Goal: Information Seeking & Learning: Learn about a topic

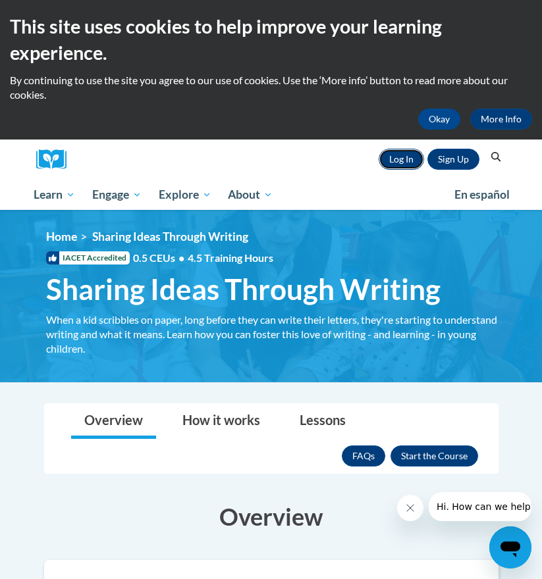
click at [410, 168] on link "Log In" at bounding box center [401, 159] width 45 height 21
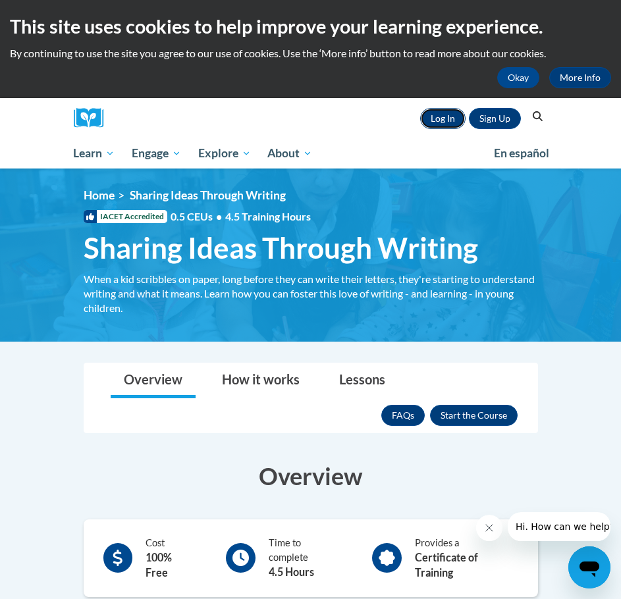
click at [452, 117] on link "Log In" at bounding box center [442, 118] width 45 height 21
click at [438, 120] on link "Log In" at bounding box center [442, 118] width 45 height 21
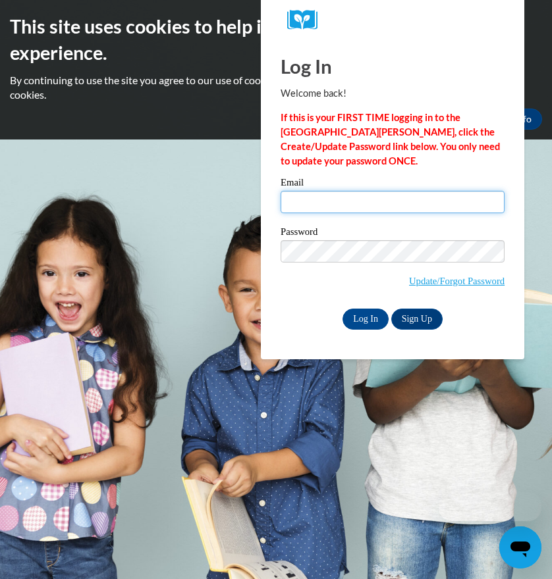
click at [339, 194] on input "Email" at bounding box center [392, 202] width 224 height 22
type input "senn246@gmail.com"
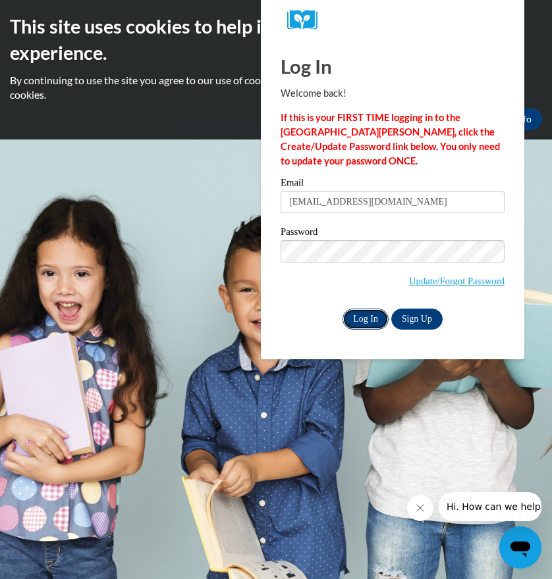
click at [365, 317] on input "Log In" at bounding box center [365, 319] width 46 height 21
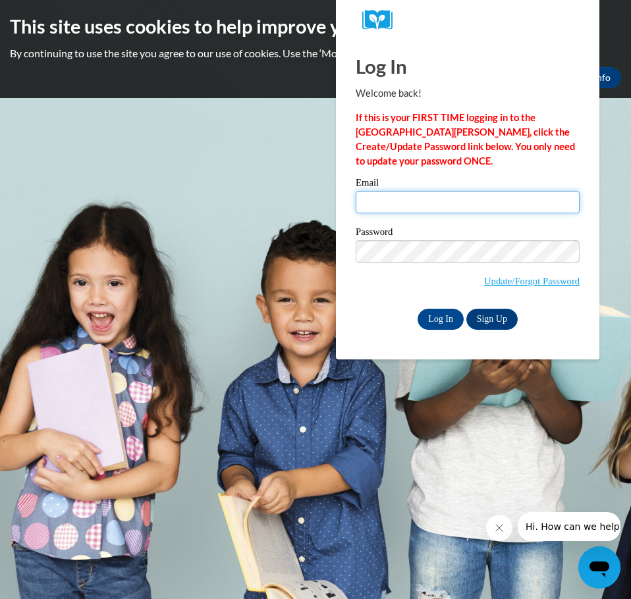
click at [483, 200] on input "Email" at bounding box center [468, 202] width 224 height 22
type input "senn246@gmail.com"
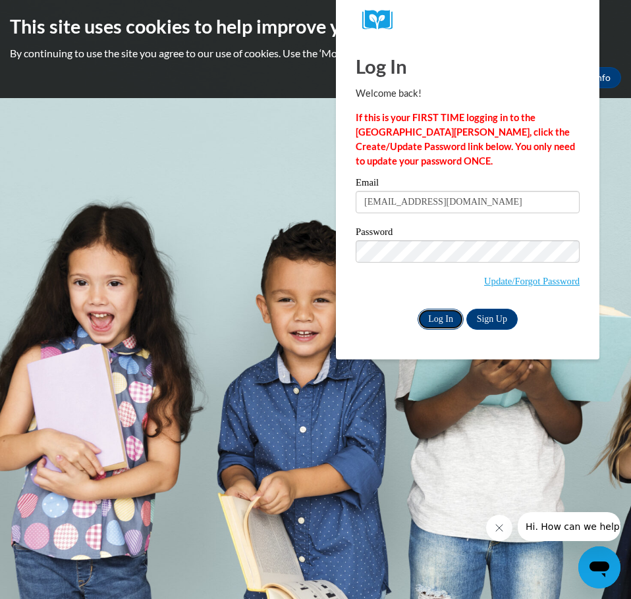
click at [447, 316] on input "Log In" at bounding box center [440, 319] width 46 height 21
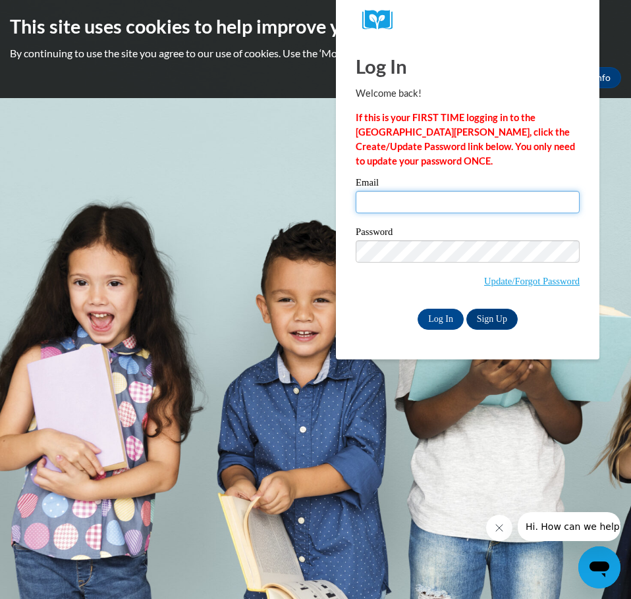
click at [459, 198] on input "Email" at bounding box center [468, 202] width 224 height 22
type input "[EMAIL_ADDRESS][DOMAIN_NAME]"
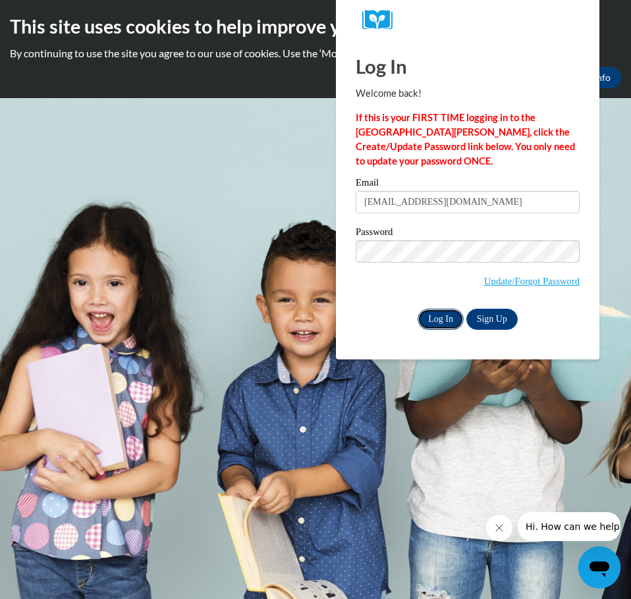
click at [448, 324] on input "Log In" at bounding box center [440, 319] width 46 height 21
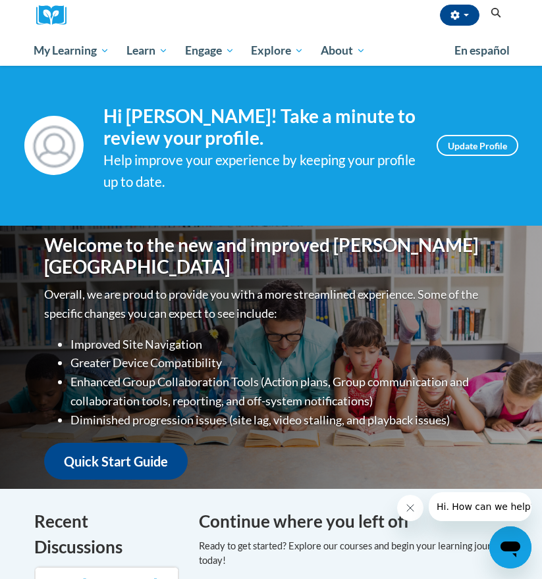
scroll to position [132, 0]
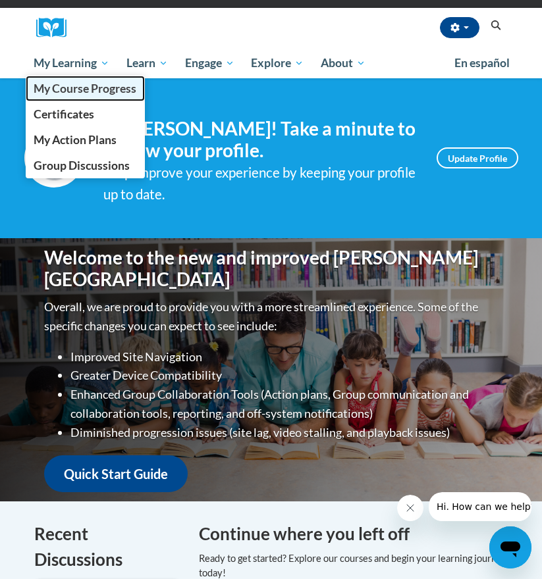
click at [81, 88] on span "My Course Progress" at bounding box center [85, 89] width 103 height 14
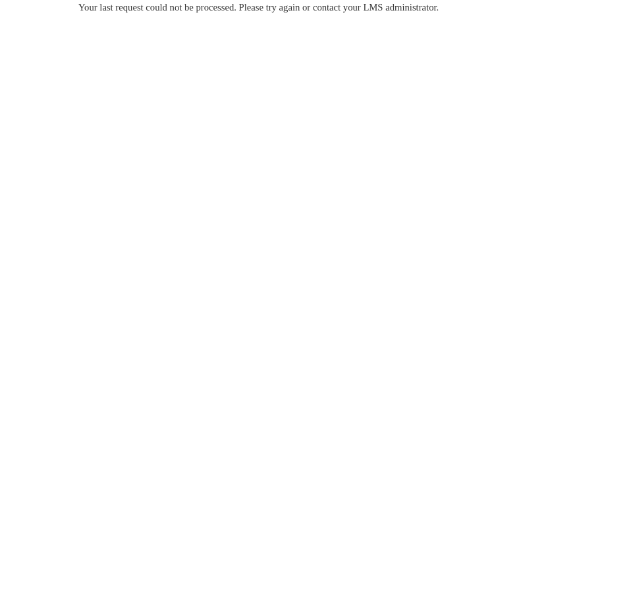
click at [193, 59] on div "Your last request could not be processed. Please try again or contact your LMS …" at bounding box center [315, 46] width 494 height 93
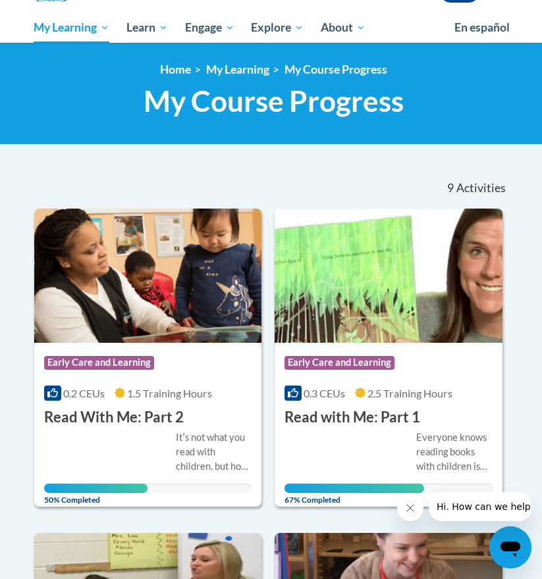
scroll to position [198, 0]
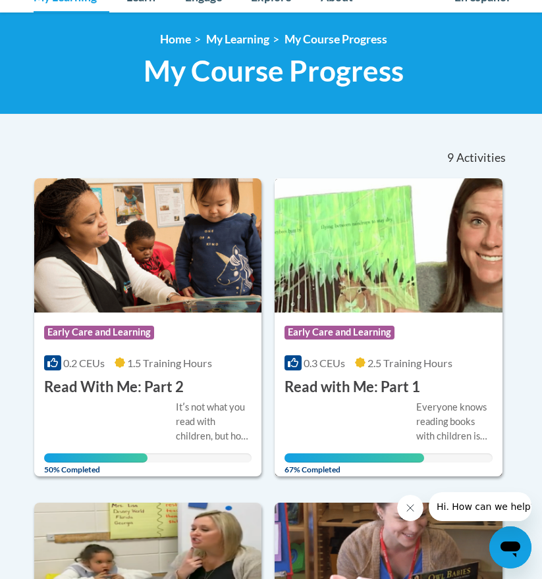
click at [408, 298] on img at bounding box center [389, 245] width 228 height 134
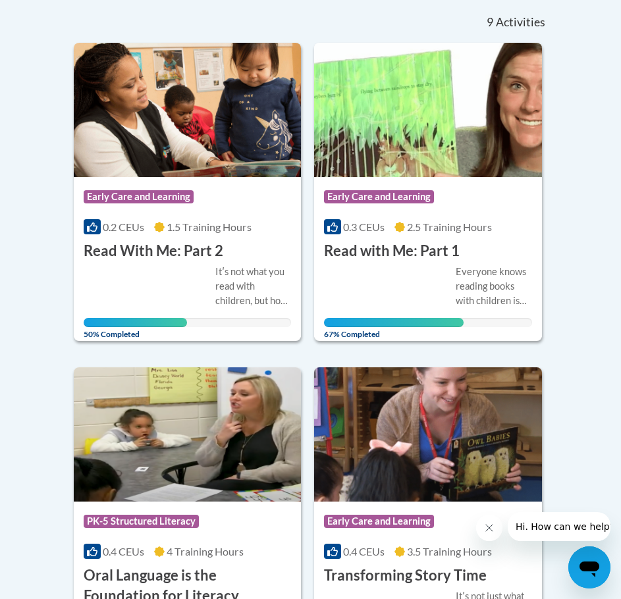
scroll to position [395, 0]
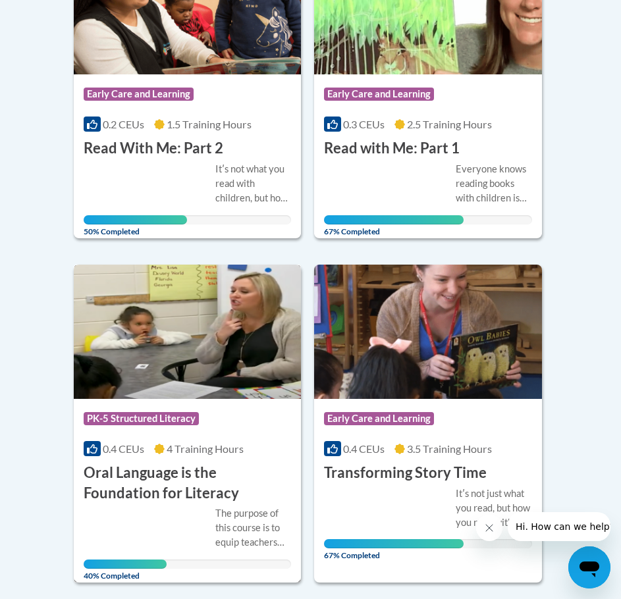
click at [242, 364] on img at bounding box center [188, 332] width 228 height 134
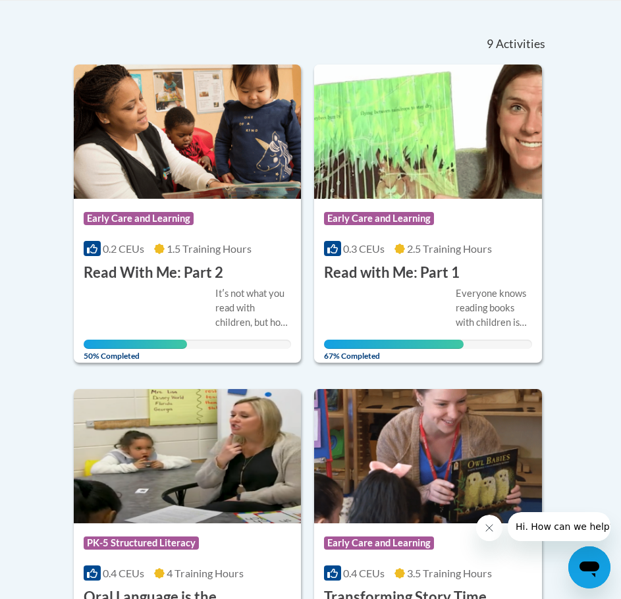
scroll to position [329, 0]
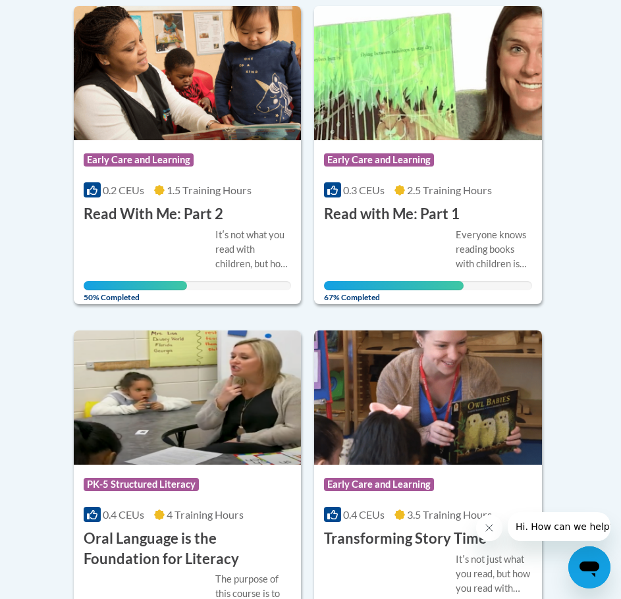
click at [422, 405] on img at bounding box center [428, 398] width 228 height 134
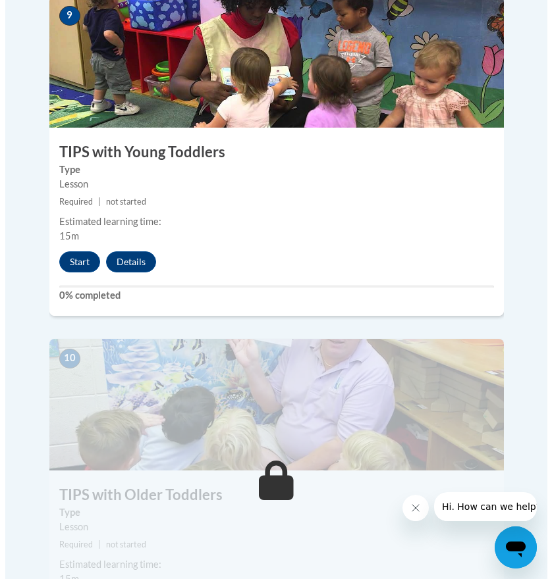
scroll to position [3292, 0]
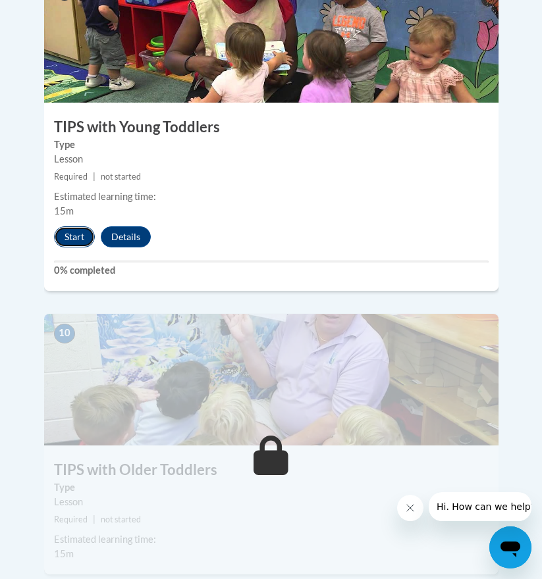
click at [67, 227] on button "Start" at bounding box center [74, 237] width 41 height 21
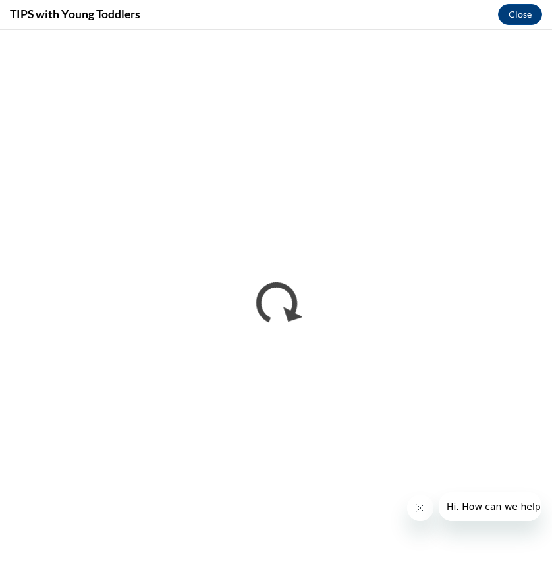
scroll to position [0, 0]
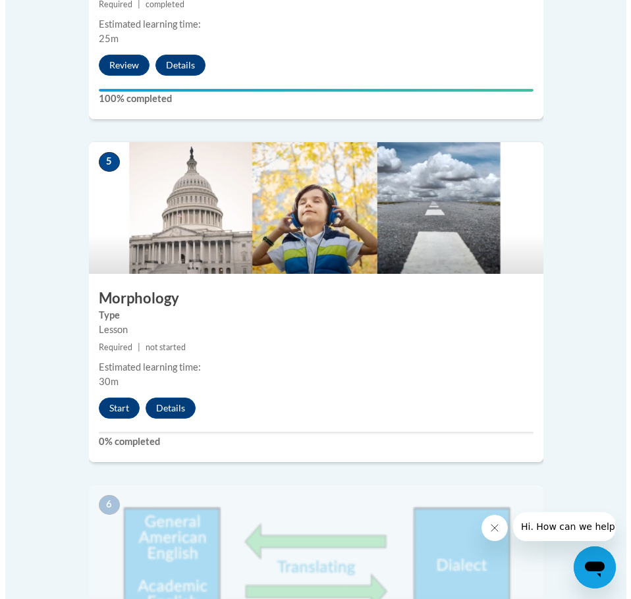
scroll to position [1778, 0]
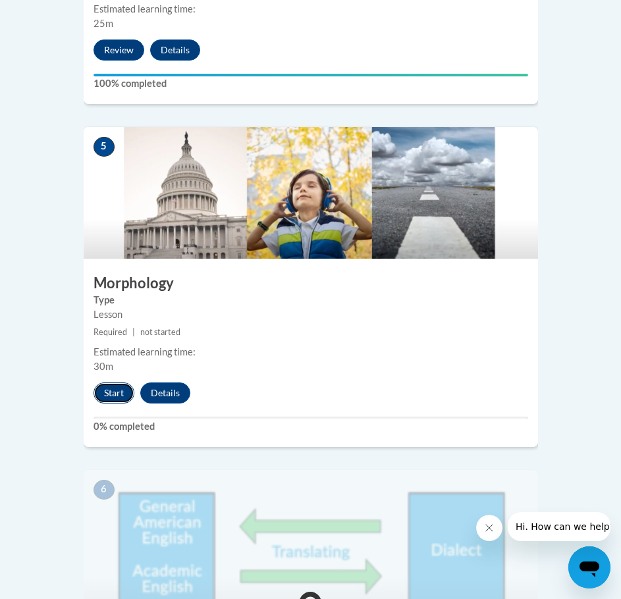
click at [120, 383] on button "Start" at bounding box center [113, 393] width 41 height 21
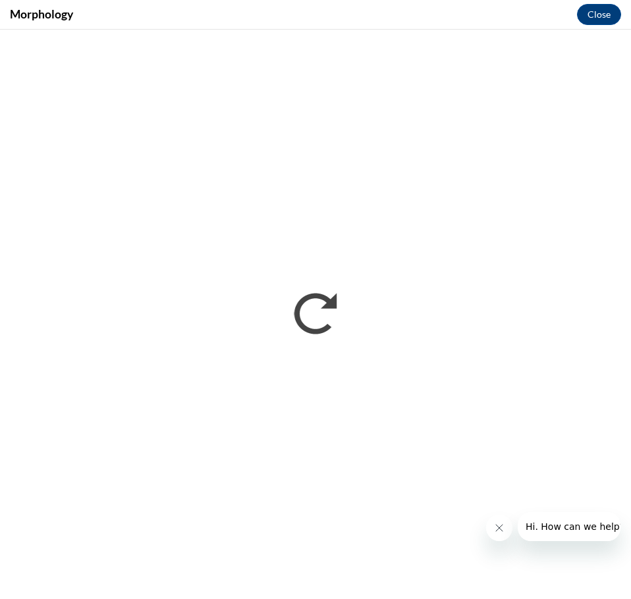
scroll to position [0, 0]
click at [493, 527] on icon "Close message from company" at bounding box center [498, 528] width 11 height 11
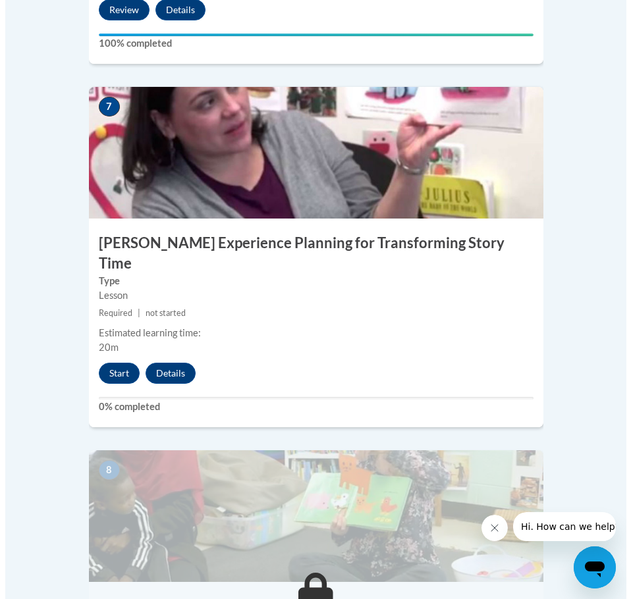
scroll to position [2436, 0]
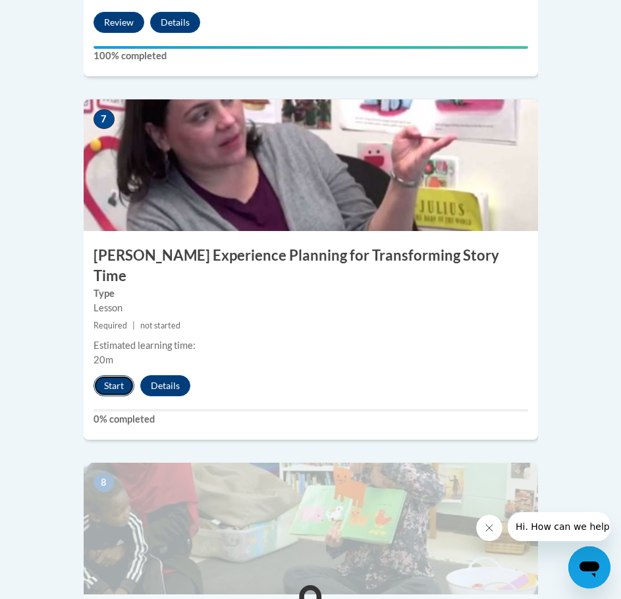
click at [124, 375] on button "Start" at bounding box center [113, 385] width 41 height 21
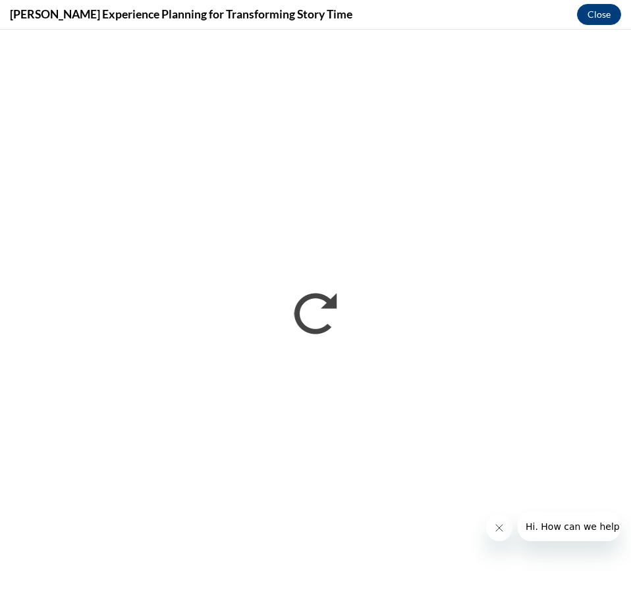
scroll to position [0, 0]
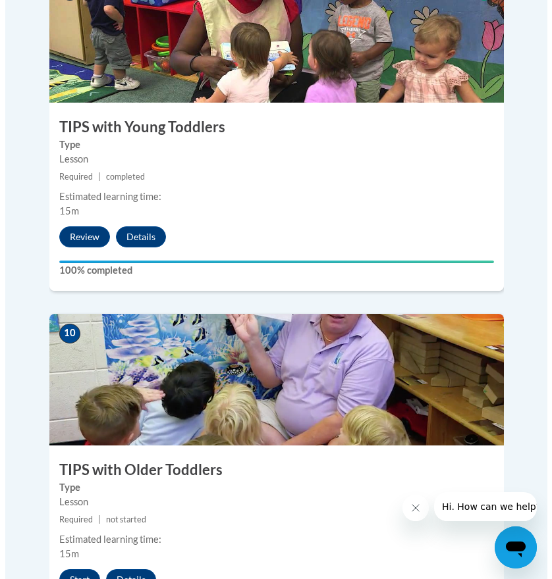
scroll to position [3424, 0]
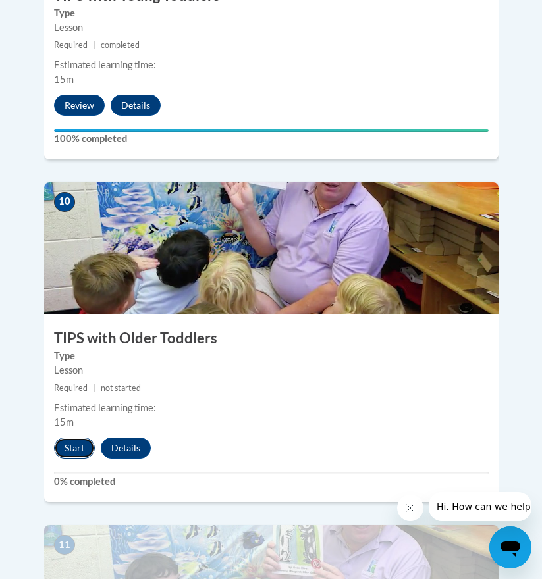
click at [74, 438] on button "Start" at bounding box center [74, 448] width 41 height 21
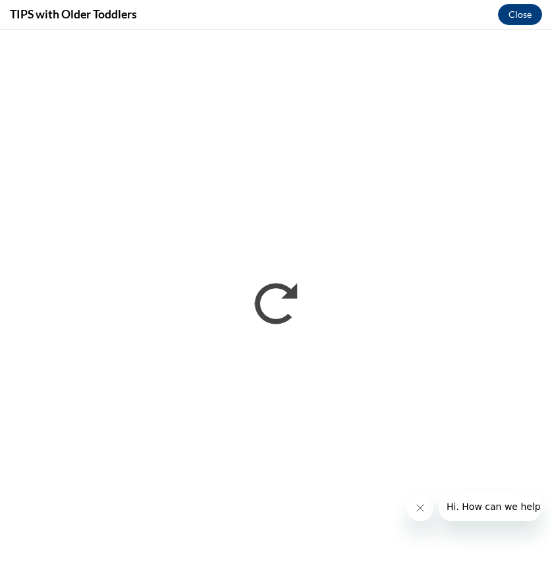
scroll to position [0, 0]
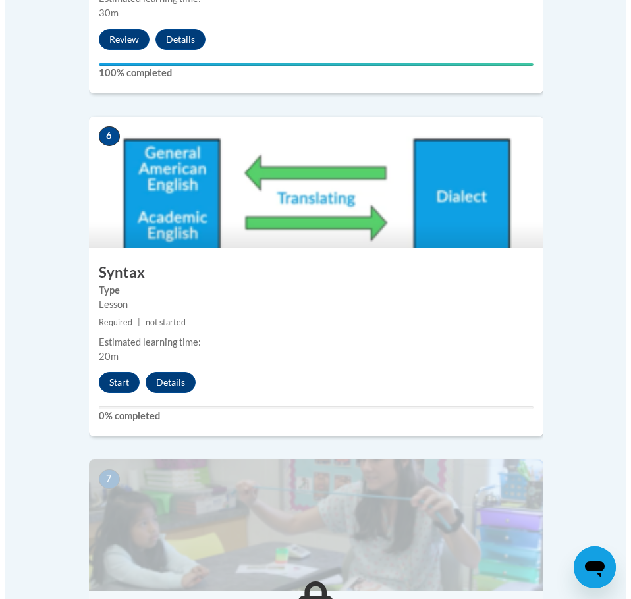
scroll to position [2041, 0]
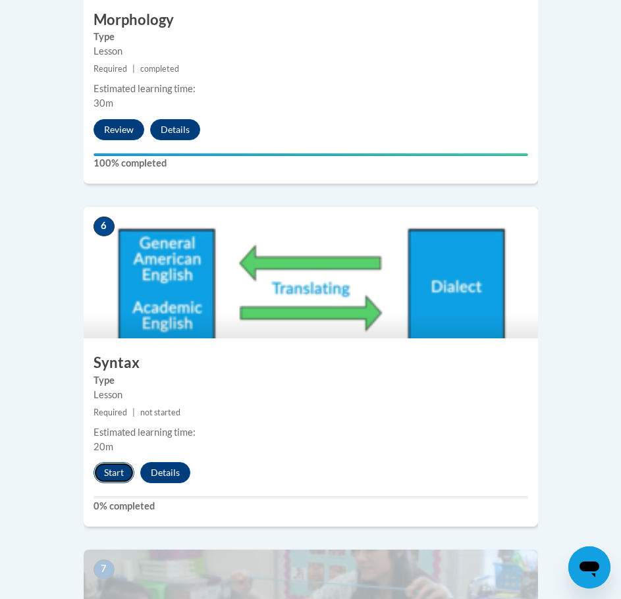
click at [113, 462] on button "Start" at bounding box center [113, 472] width 41 height 21
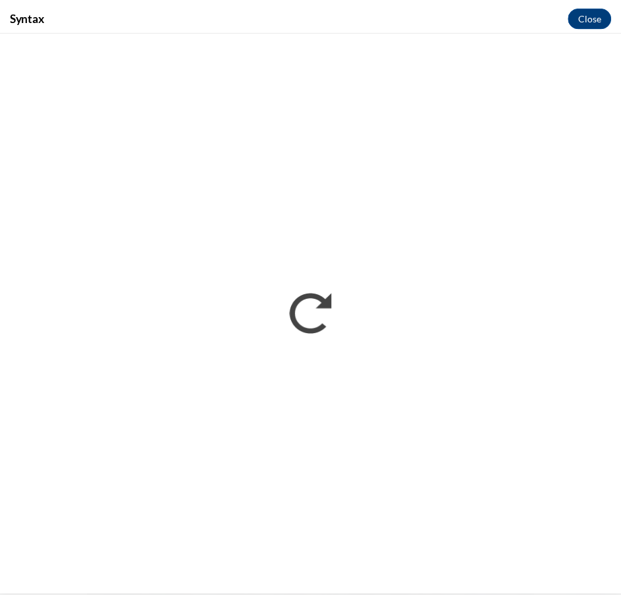
scroll to position [0, 0]
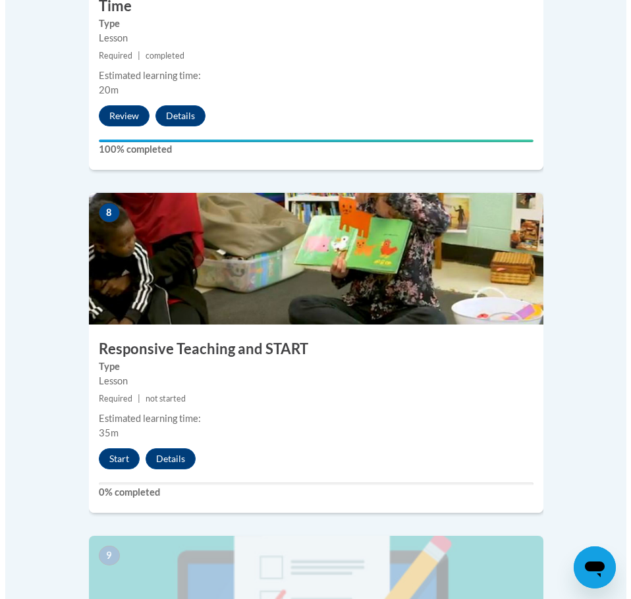
scroll to position [2700, 0]
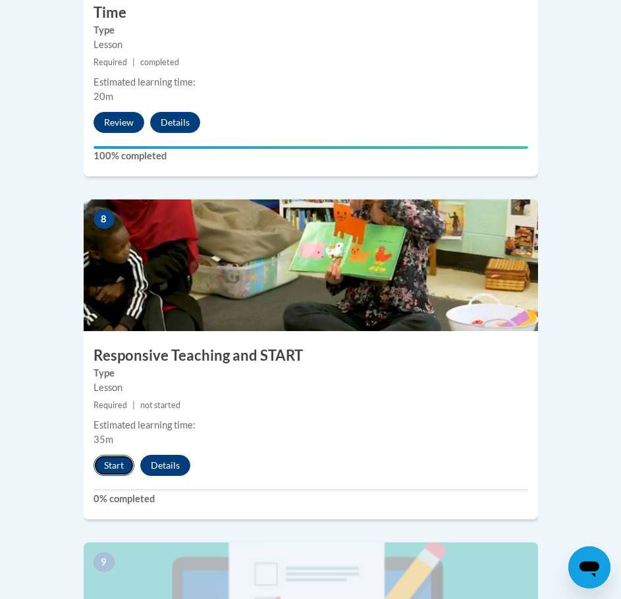
click at [102, 455] on button "Start" at bounding box center [113, 465] width 41 height 21
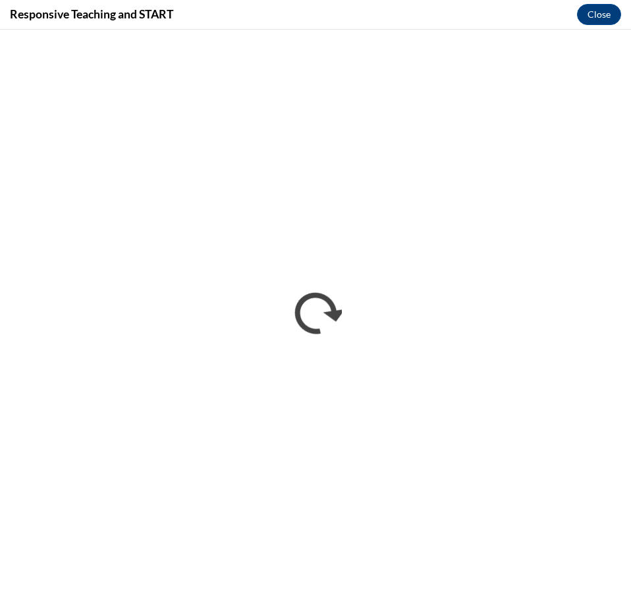
scroll to position [0, 0]
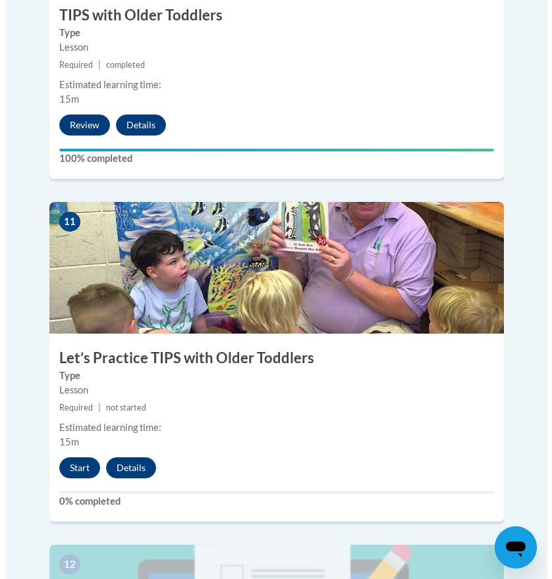
scroll to position [3687, 0]
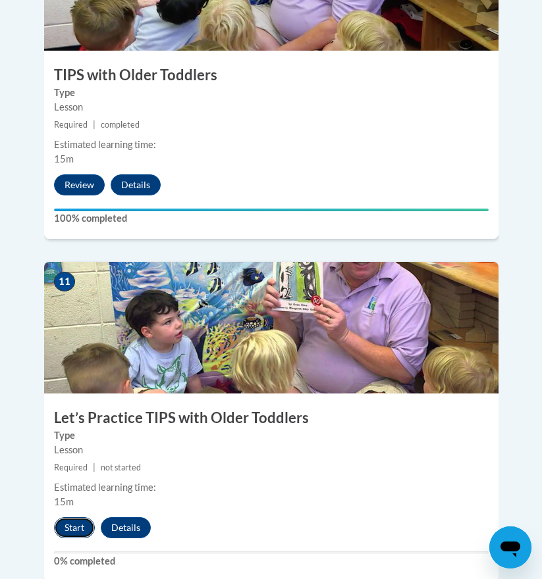
click at [72, 518] on button "Start" at bounding box center [74, 528] width 41 height 21
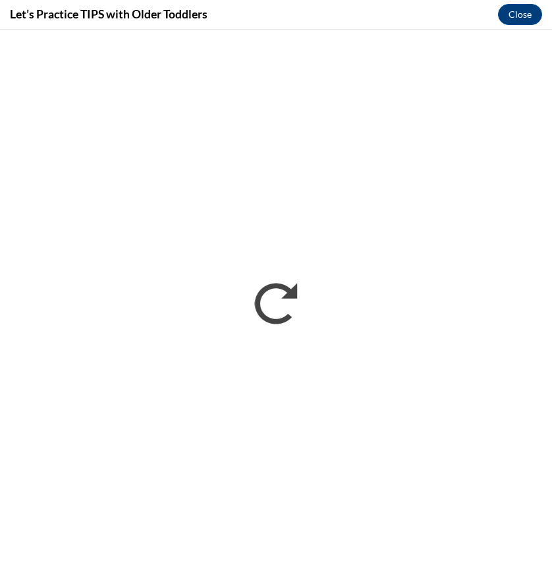
scroll to position [0, 0]
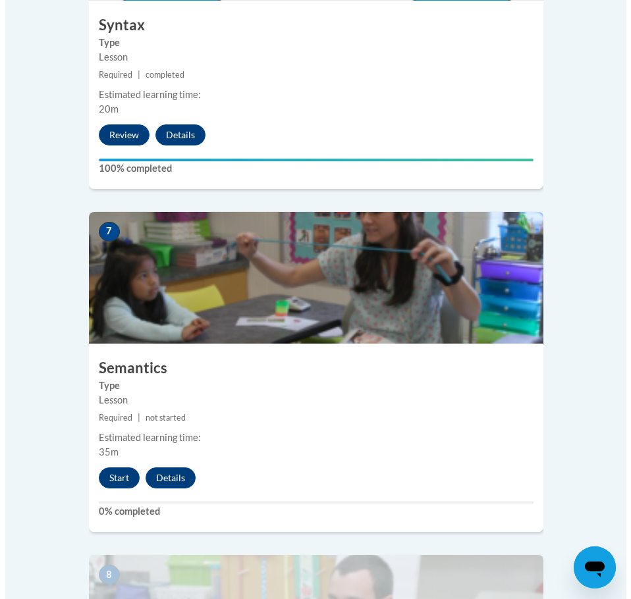
scroll to position [2568, 0]
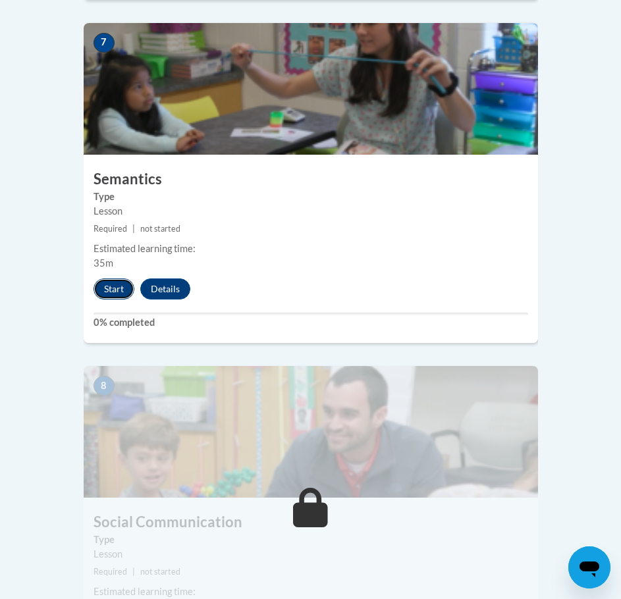
click at [117, 279] on button "Start" at bounding box center [113, 289] width 41 height 21
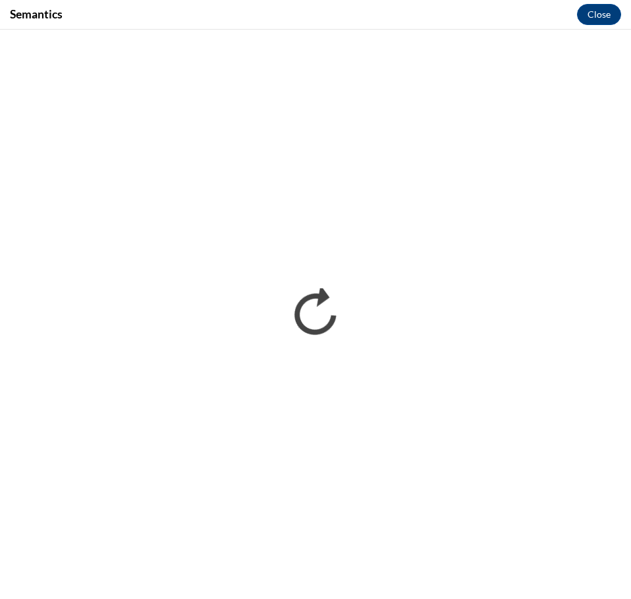
scroll to position [1530, 0]
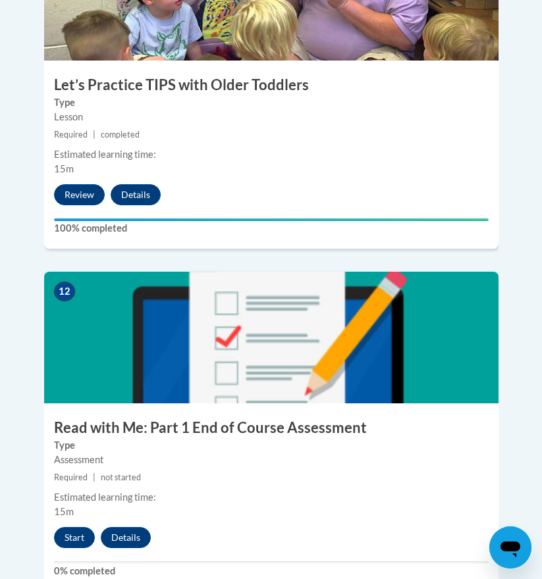
scroll to position [4016, 0]
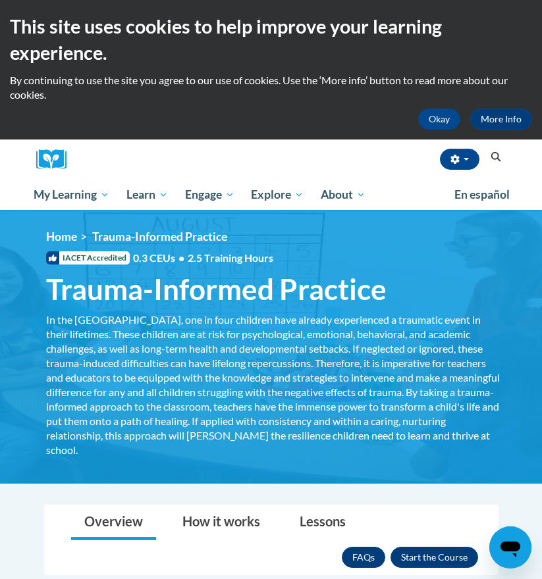
scroll to position [329, 0]
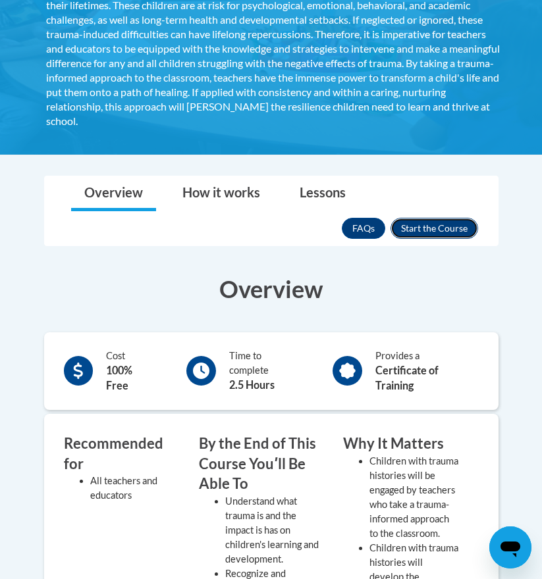
click at [429, 227] on button "Enroll" at bounding box center [434, 228] width 88 height 21
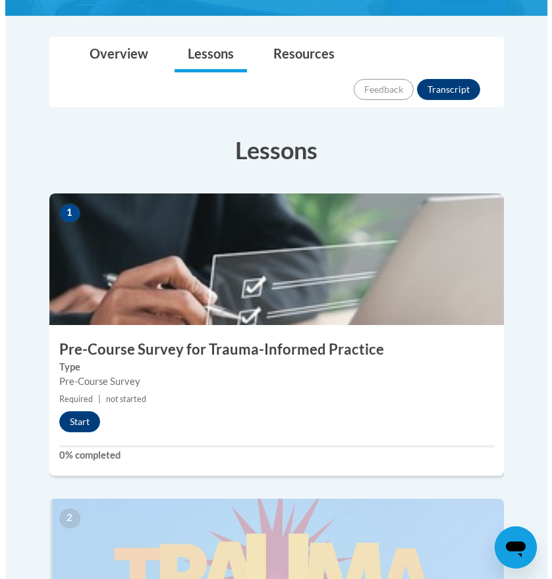
scroll to position [461, 0]
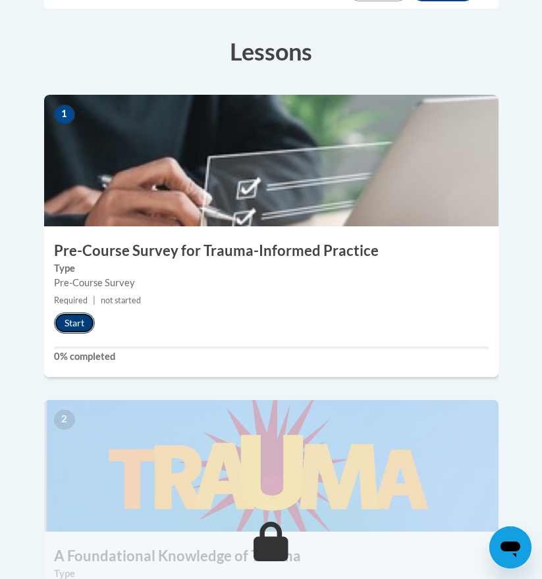
click at [81, 313] on button "Start" at bounding box center [74, 323] width 41 height 21
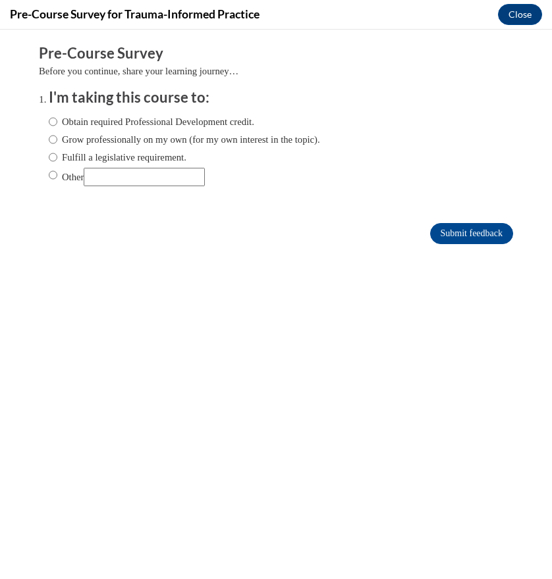
scroll to position [0, 0]
click at [115, 140] on label "Grow professionally on my own (for my own interest in the topic)." at bounding box center [184, 139] width 271 height 14
click at [57, 140] on input "Grow professionally on my own (for my own interest in the topic)." at bounding box center [53, 139] width 9 height 14
radio input "true"
click at [448, 233] on input "Submit feedback" at bounding box center [471, 233] width 83 height 21
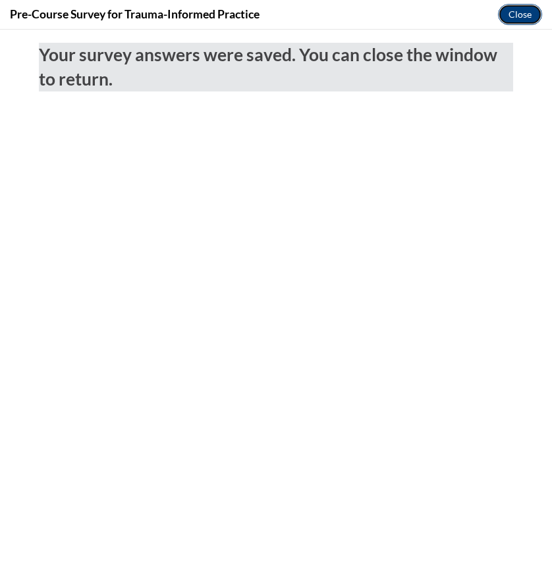
click at [513, 5] on button "Close" at bounding box center [520, 14] width 44 height 21
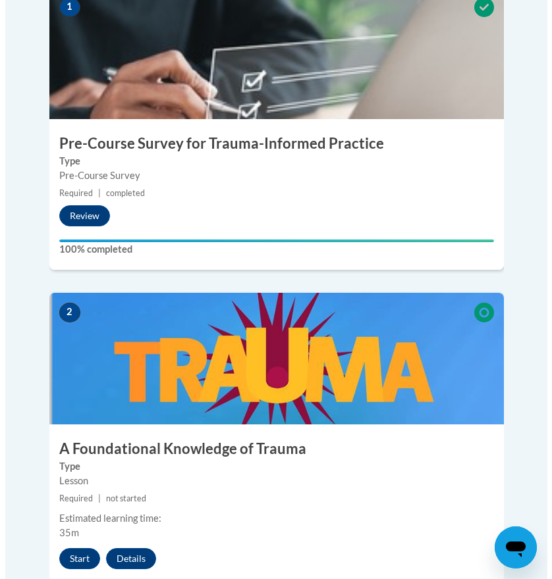
scroll to position [790, 0]
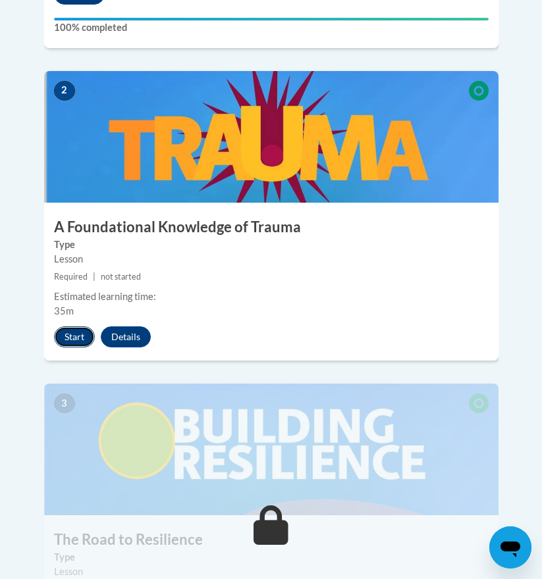
click at [72, 327] on button "Start" at bounding box center [74, 337] width 41 height 21
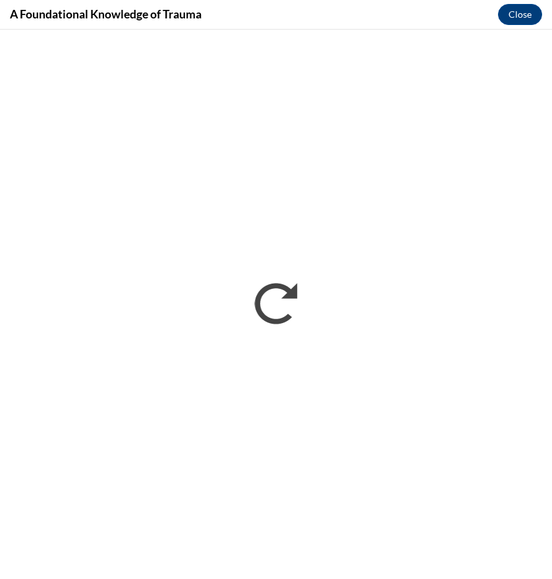
scroll to position [0, 0]
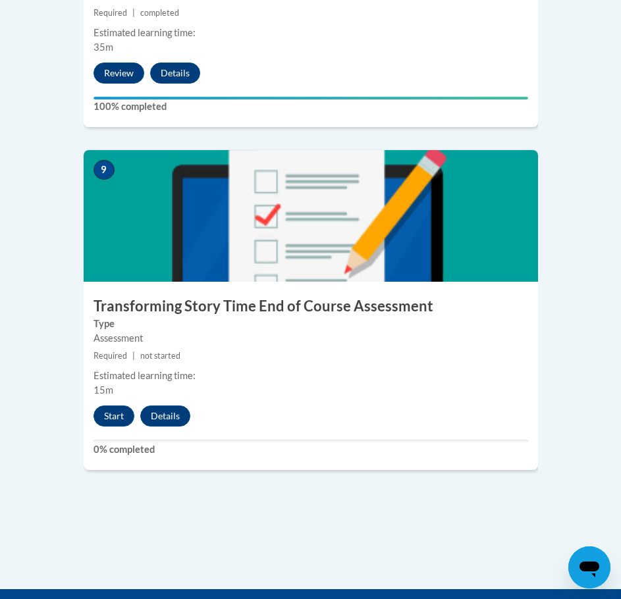
scroll to position [3095, 0]
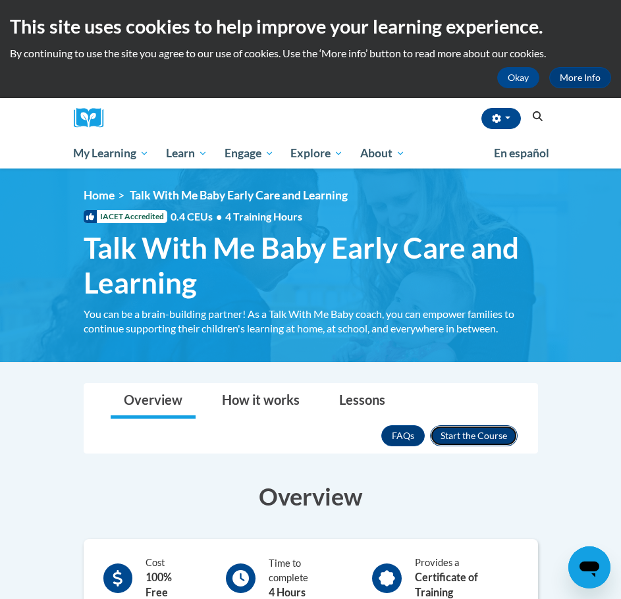
click at [464, 431] on button "Enroll" at bounding box center [474, 435] width 88 height 21
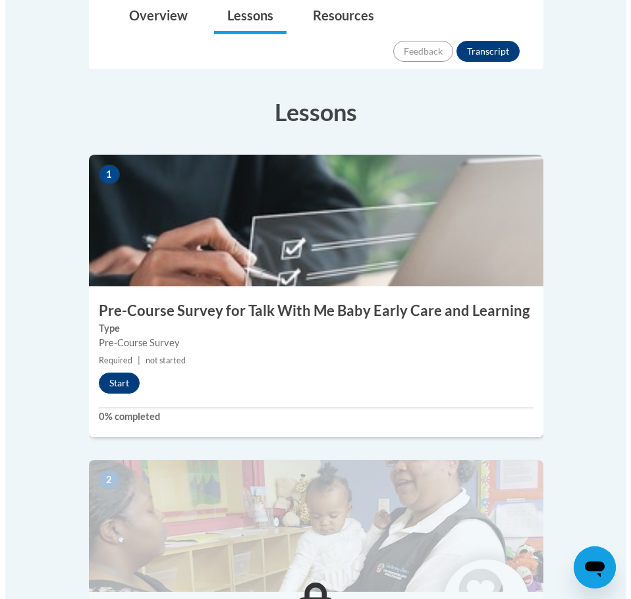
scroll to position [395, 0]
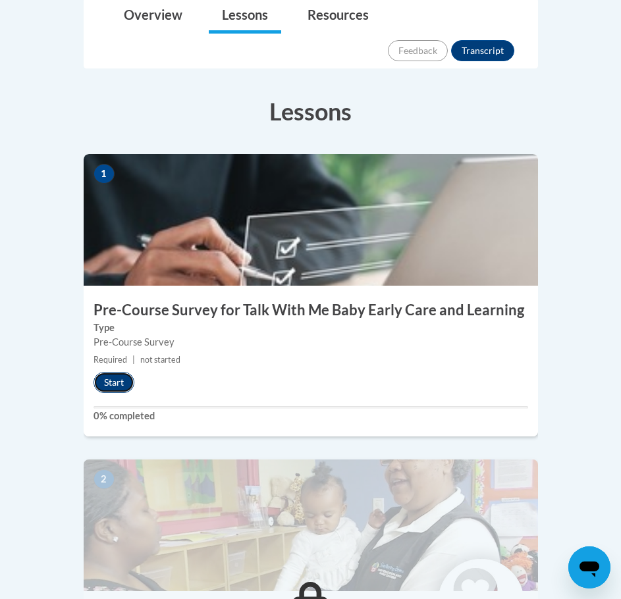
click at [107, 372] on button "Start" at bounding box center [113, 382] width 41 height 21
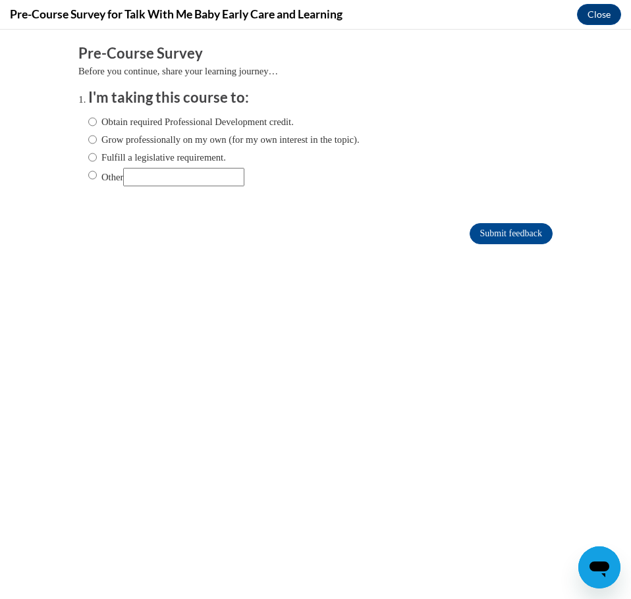
scroll to position [0, 0]
click at [89, 142] on label "Grow professionally on my own (for my own interest in the topic)." at bounding box center [223, 139] width 271 height 14
click at [89, 142] on input "Grow professionally on my own (for my own interest in the topic)." at bounding box center [92, 139] width 9 height 14
radio input "true"
click at [483, 225] on input "Submit feedback" at bounding box center [510, 233] width 83 height 21
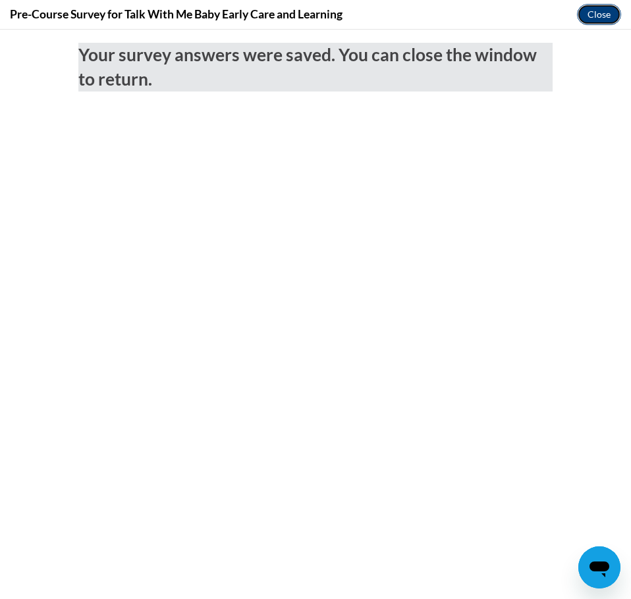
click at [595, 15] on button "Close" at bounding box center [599, 14] width 44 height 21
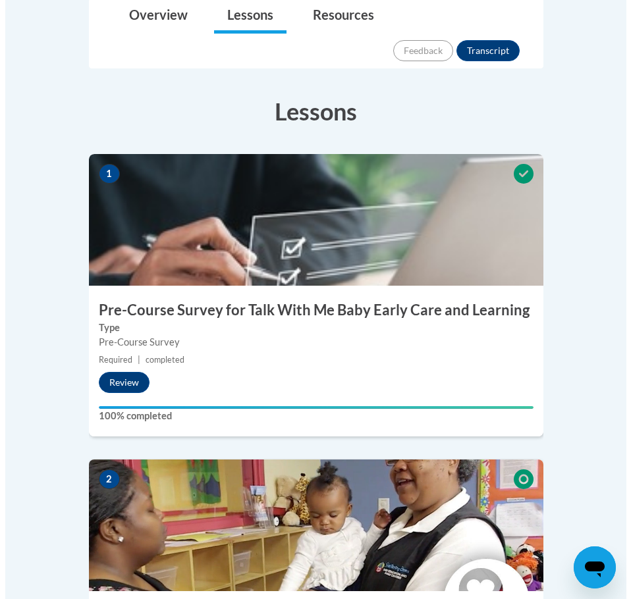
scroll to position [593, 0]
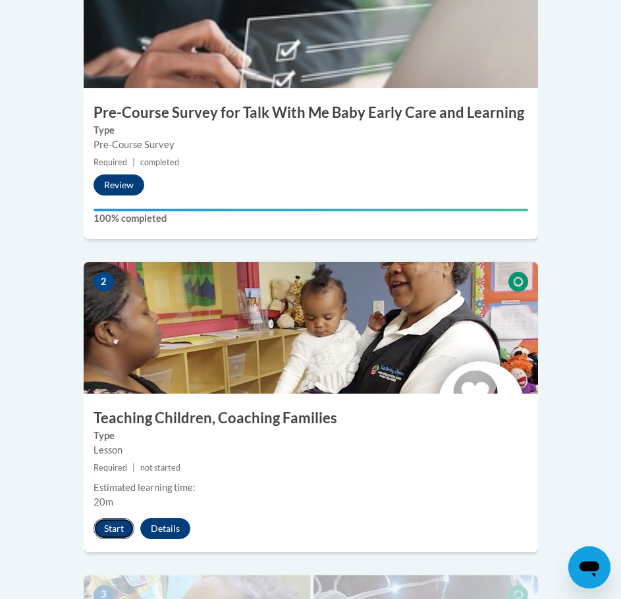
click at [117, 518] on button "Start" at bounding box center [113, 528] width 41 height 21
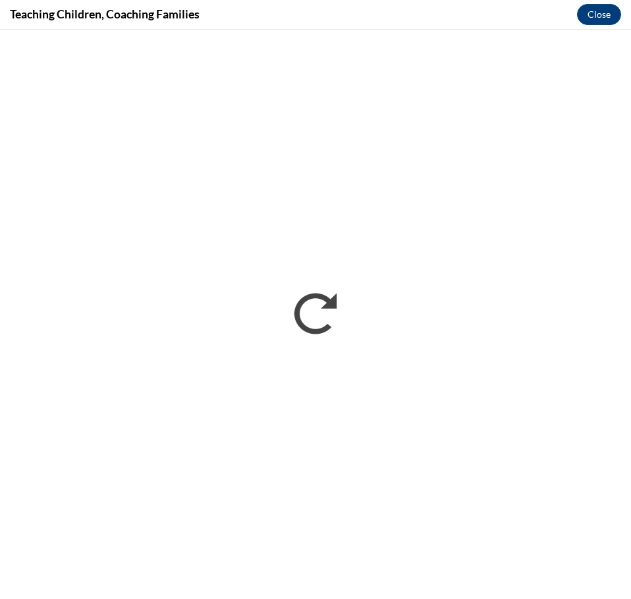
scroll to position [0, 0]
